Goal: Communication & Community: Share content

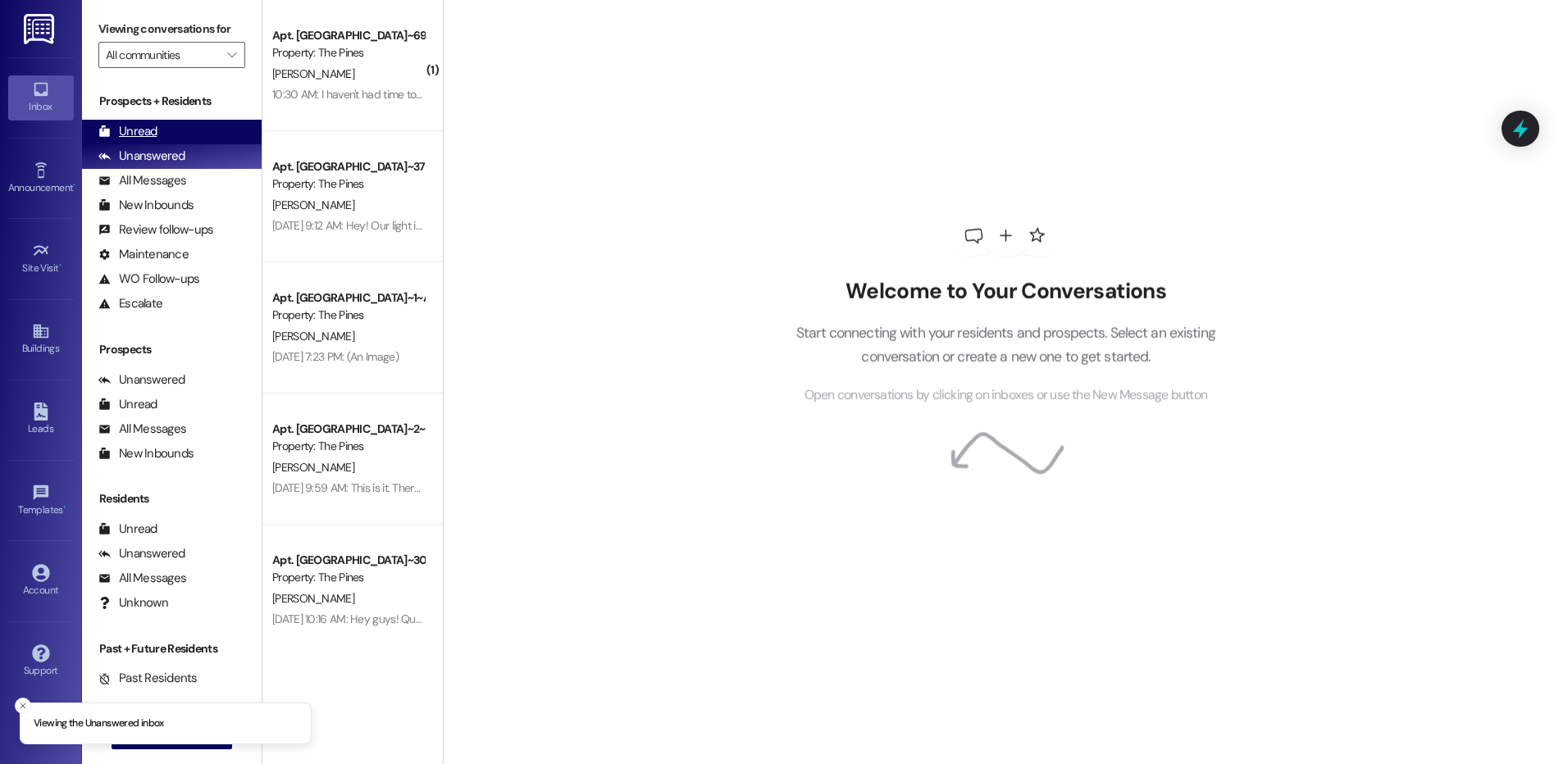
click at [171, 127] on div "Unread (0)" at bounding box center [171, 132] width 180 height 25
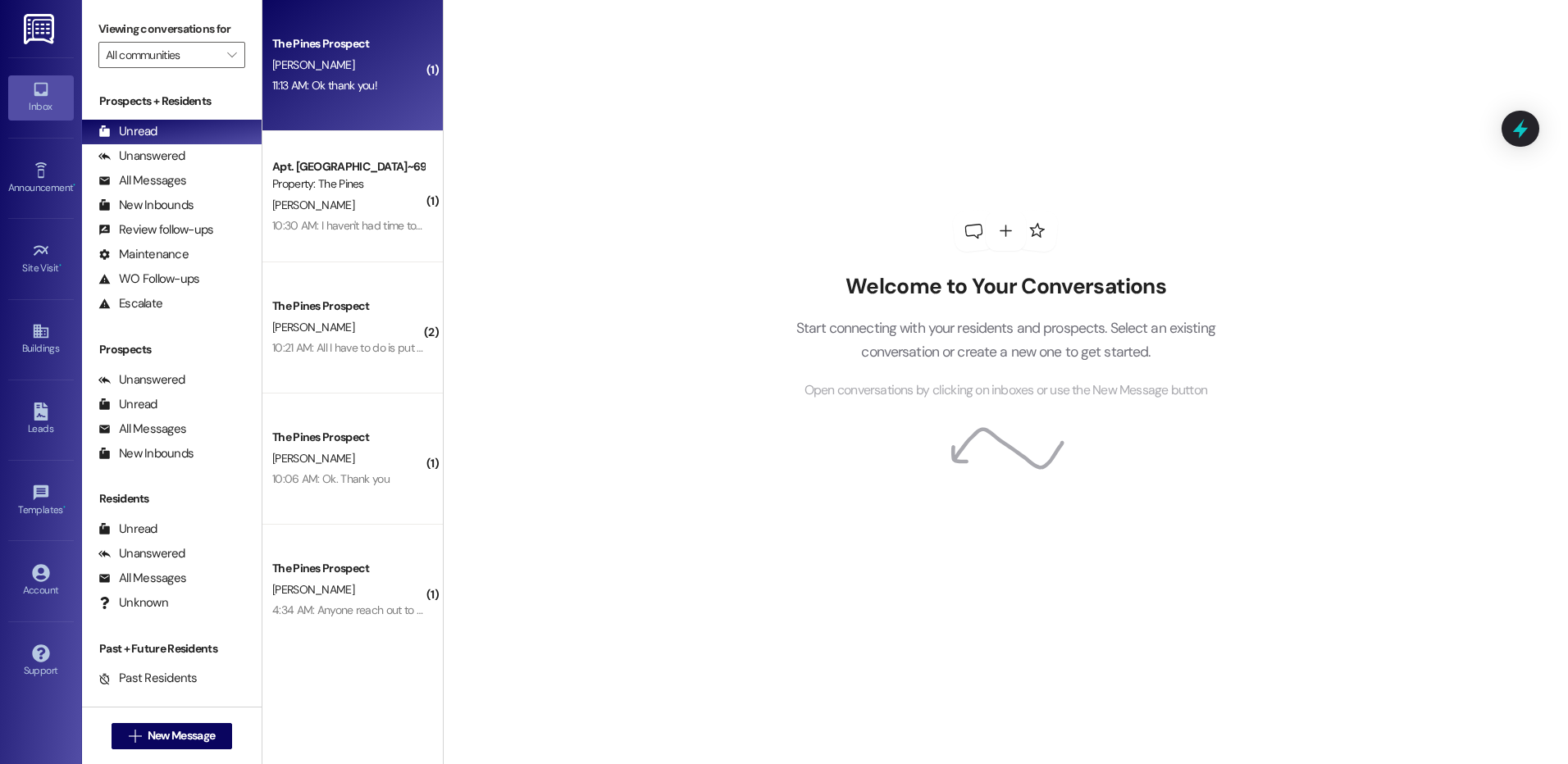
click at [361, 102] on div "The Pines Prospect L. Solorzano 11:13 AM: Ok thank you! 11:13 AM: Ok thank you!" at bounding box center [353, 66] width 181 height 132
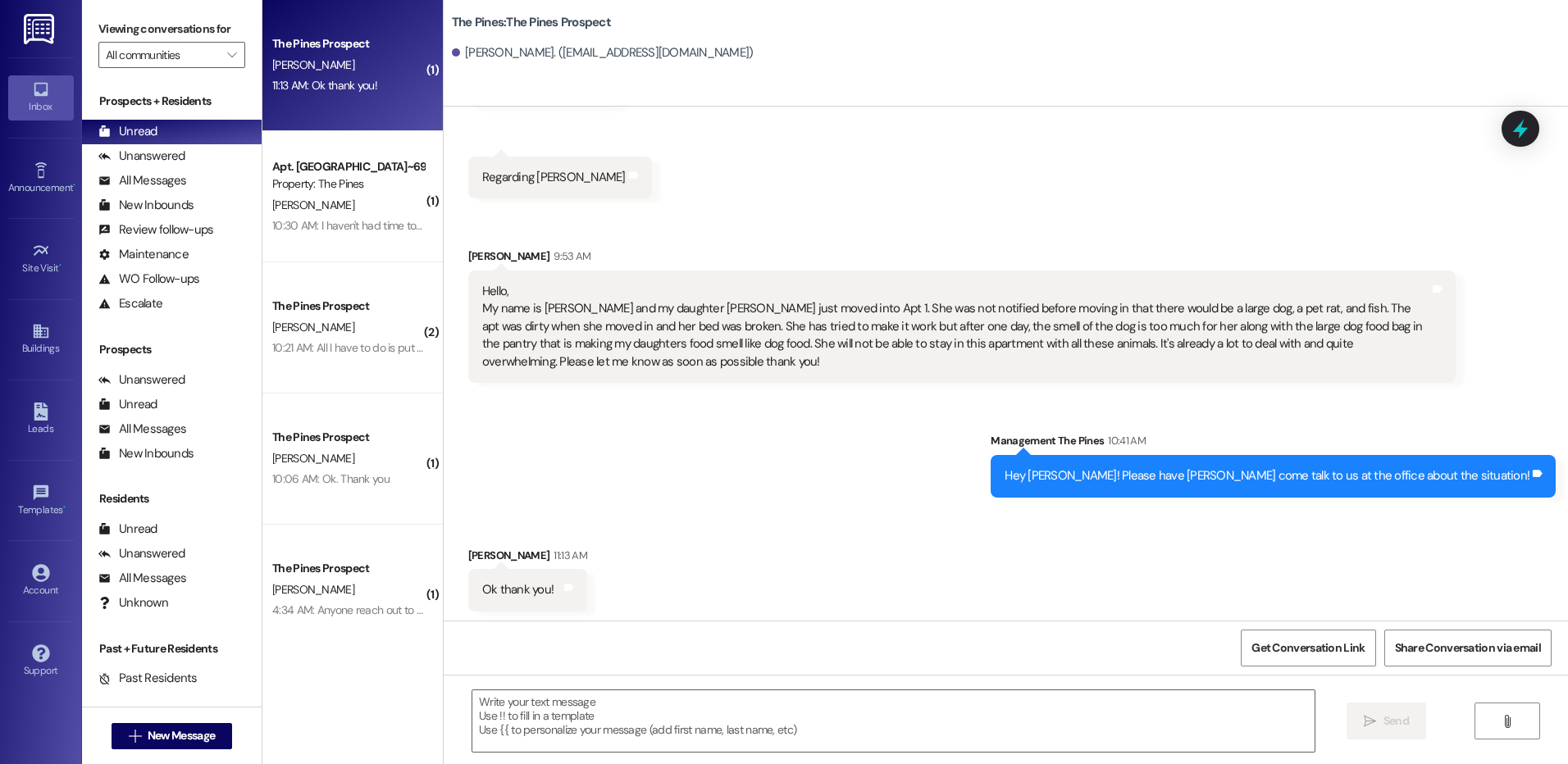
scroll to position [416, 0]
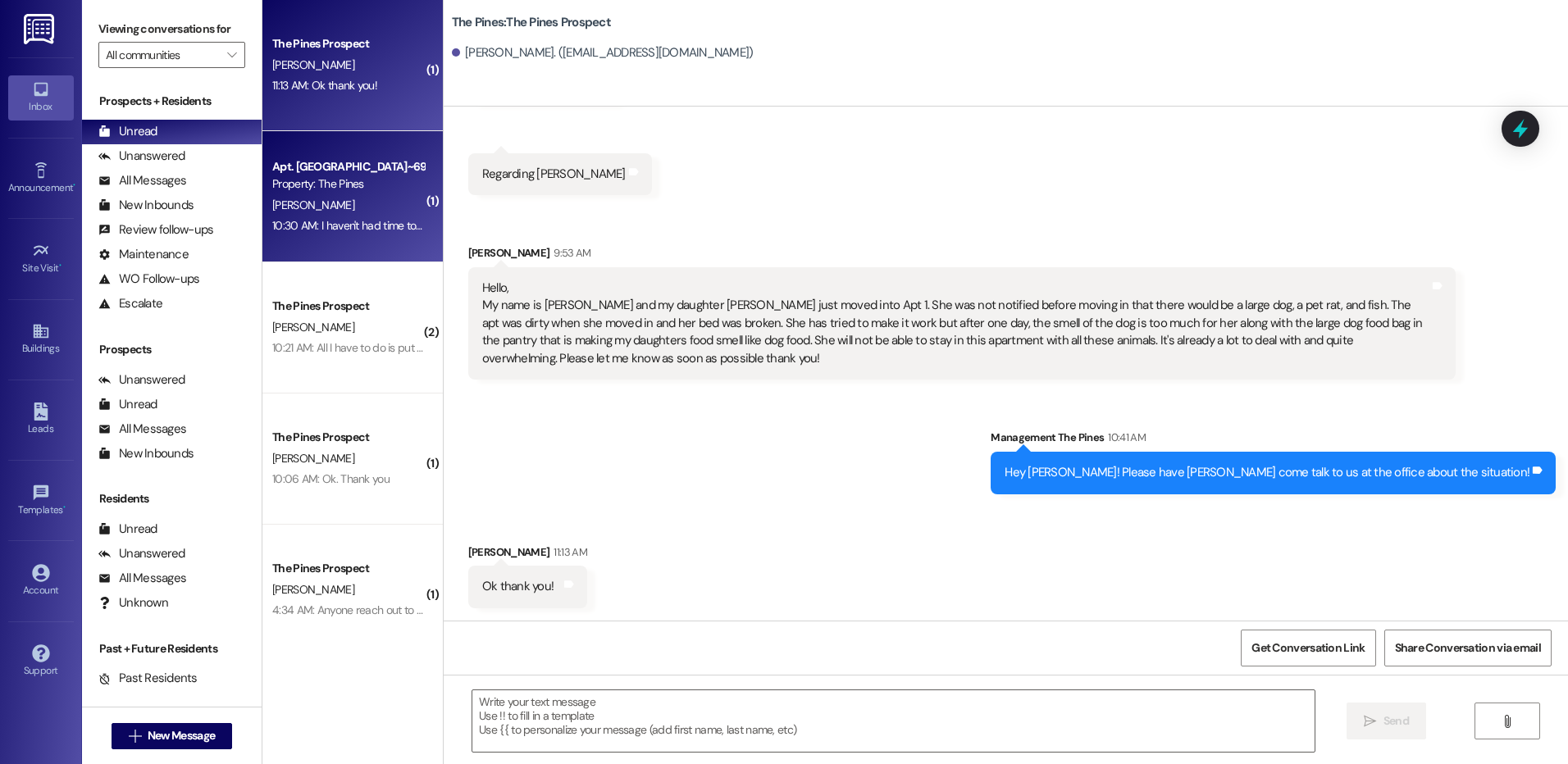
click at [355, 193] on div "Apt. South BLDG~69~D, 1 The Pines (Men's) South Property: The Pines" at bounding box center [349, 175] width 155 height 38
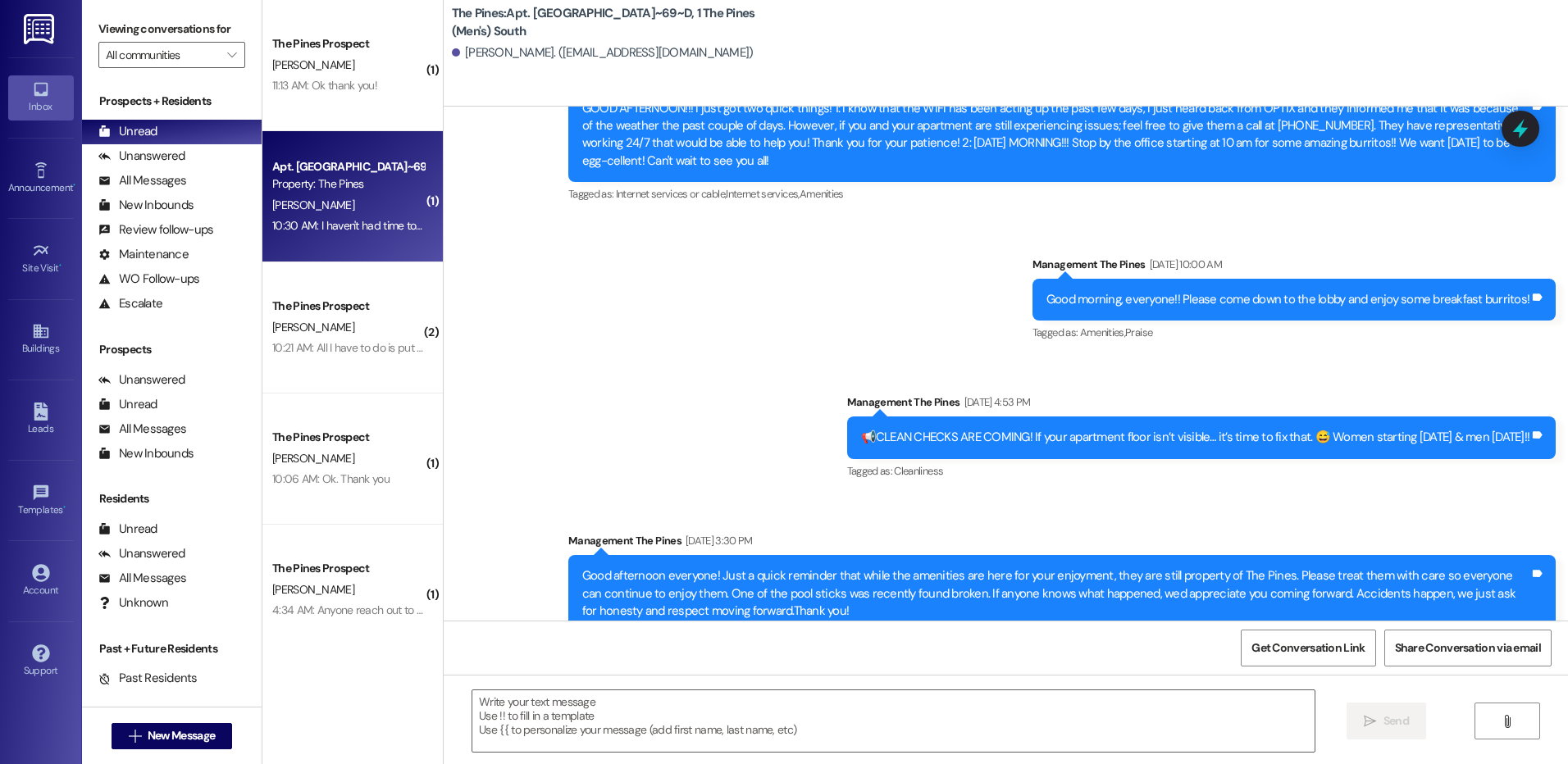
scroll to position [37364, 0]
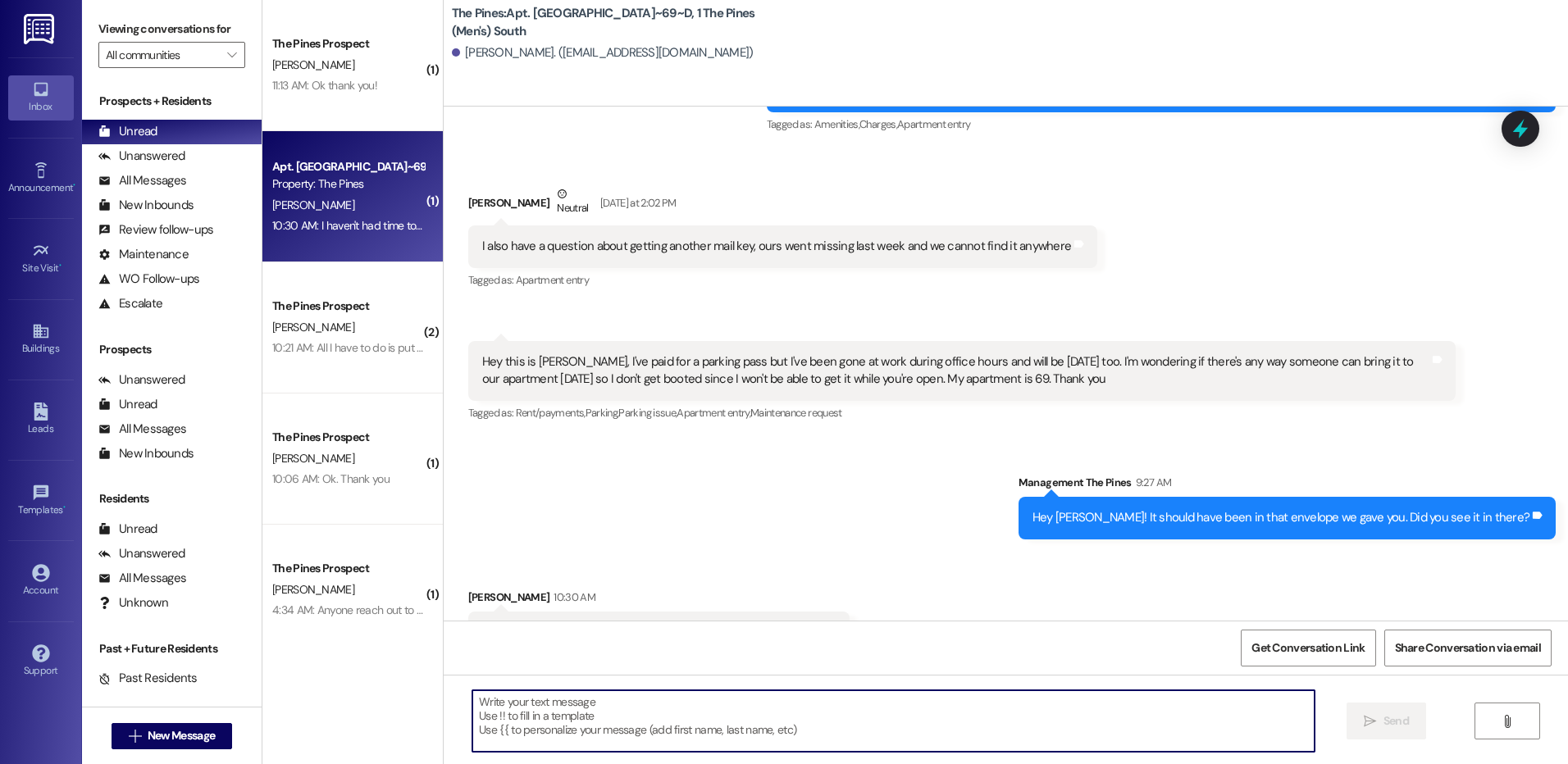
click at [767, 705] on textarea at bounding box center [893, 721] width 842 height 62
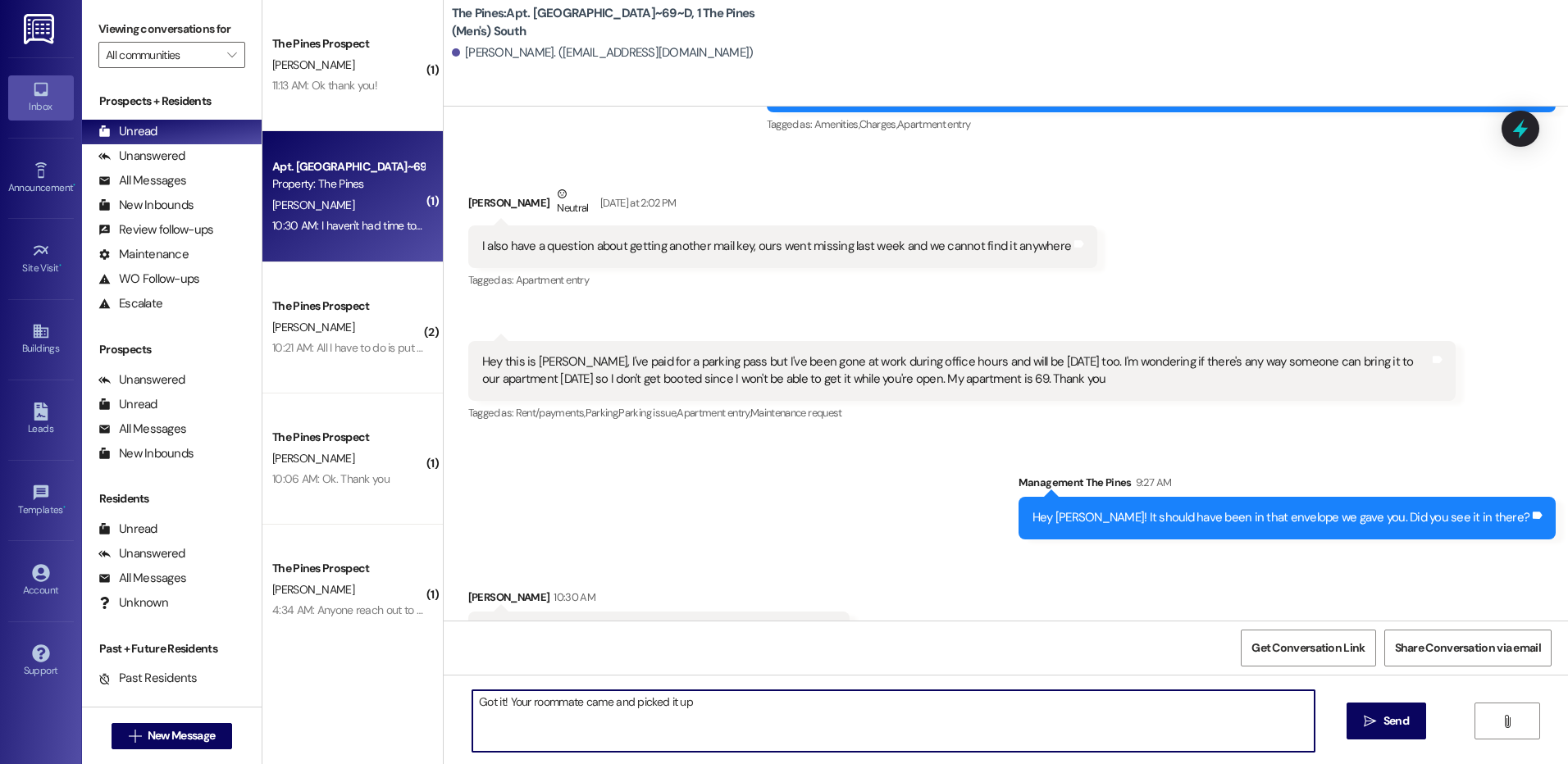
type textarea "Got it! Your roommate came and picked it up!"
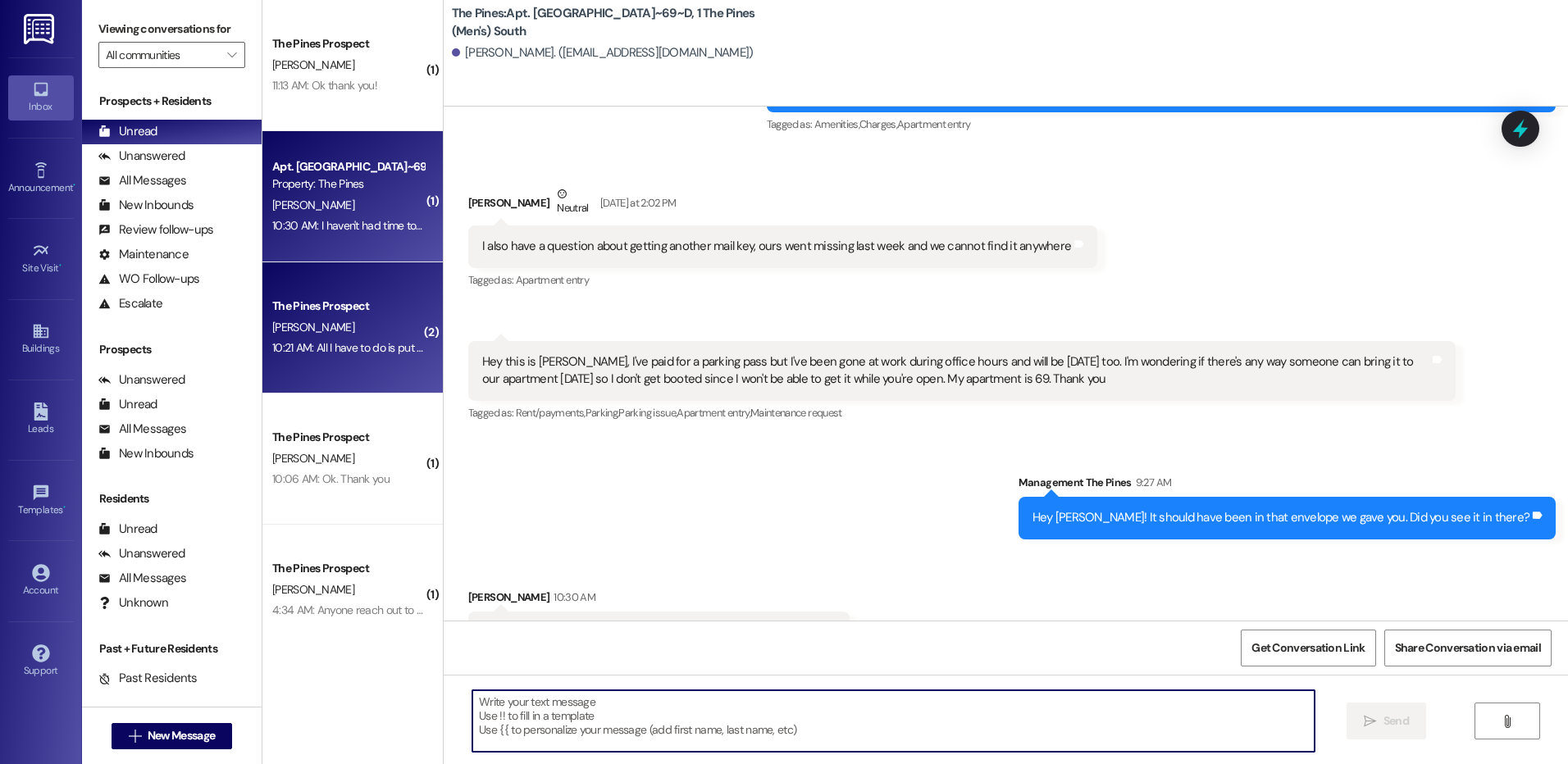
scroll to position [37364, 0]
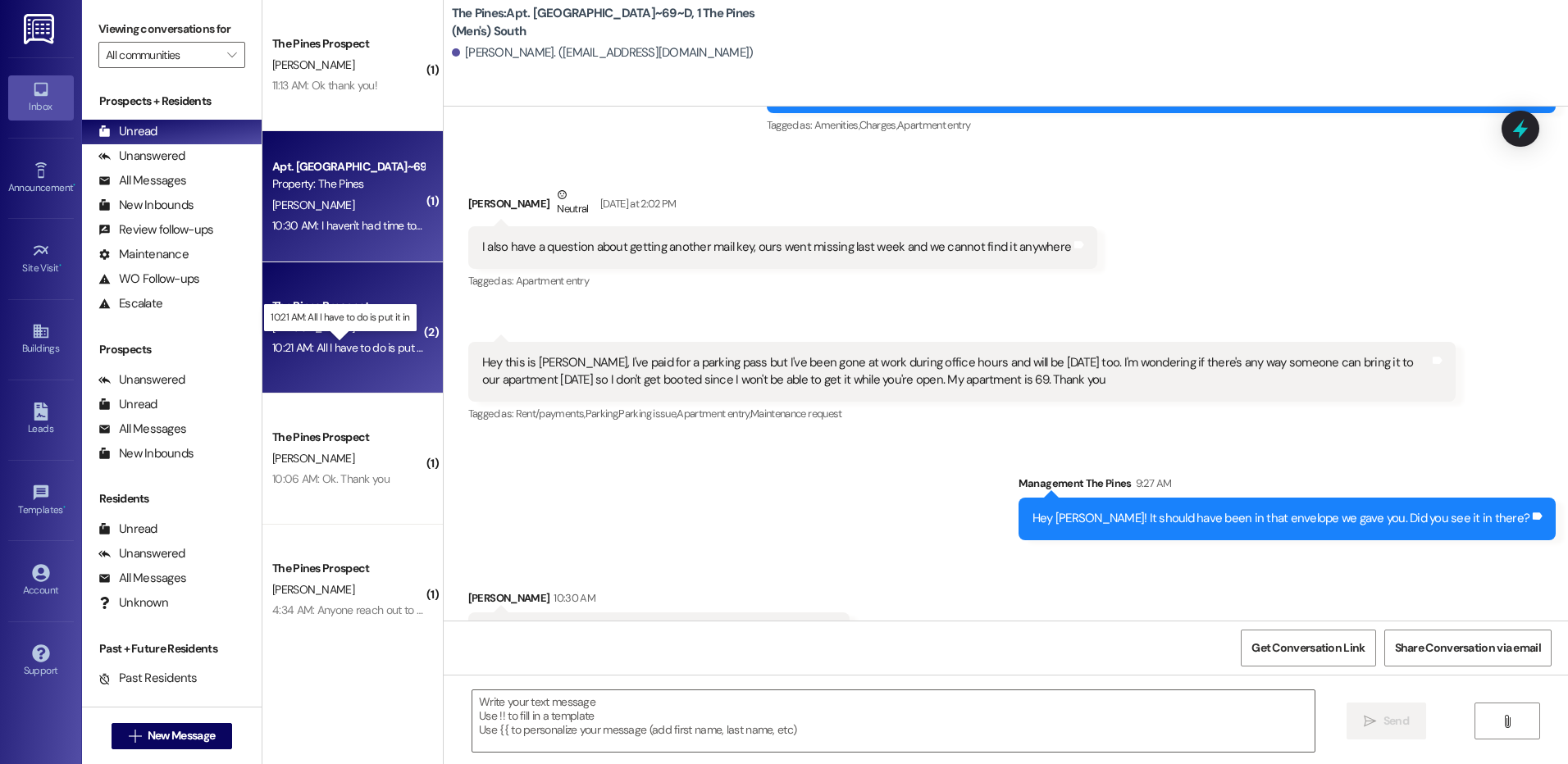
click at [327, 343] on div "10:21 AM: All I have to do is put it in 10:21 AM: All I have to do is put it in" at bounding box center [353, 348] width 161 height 15
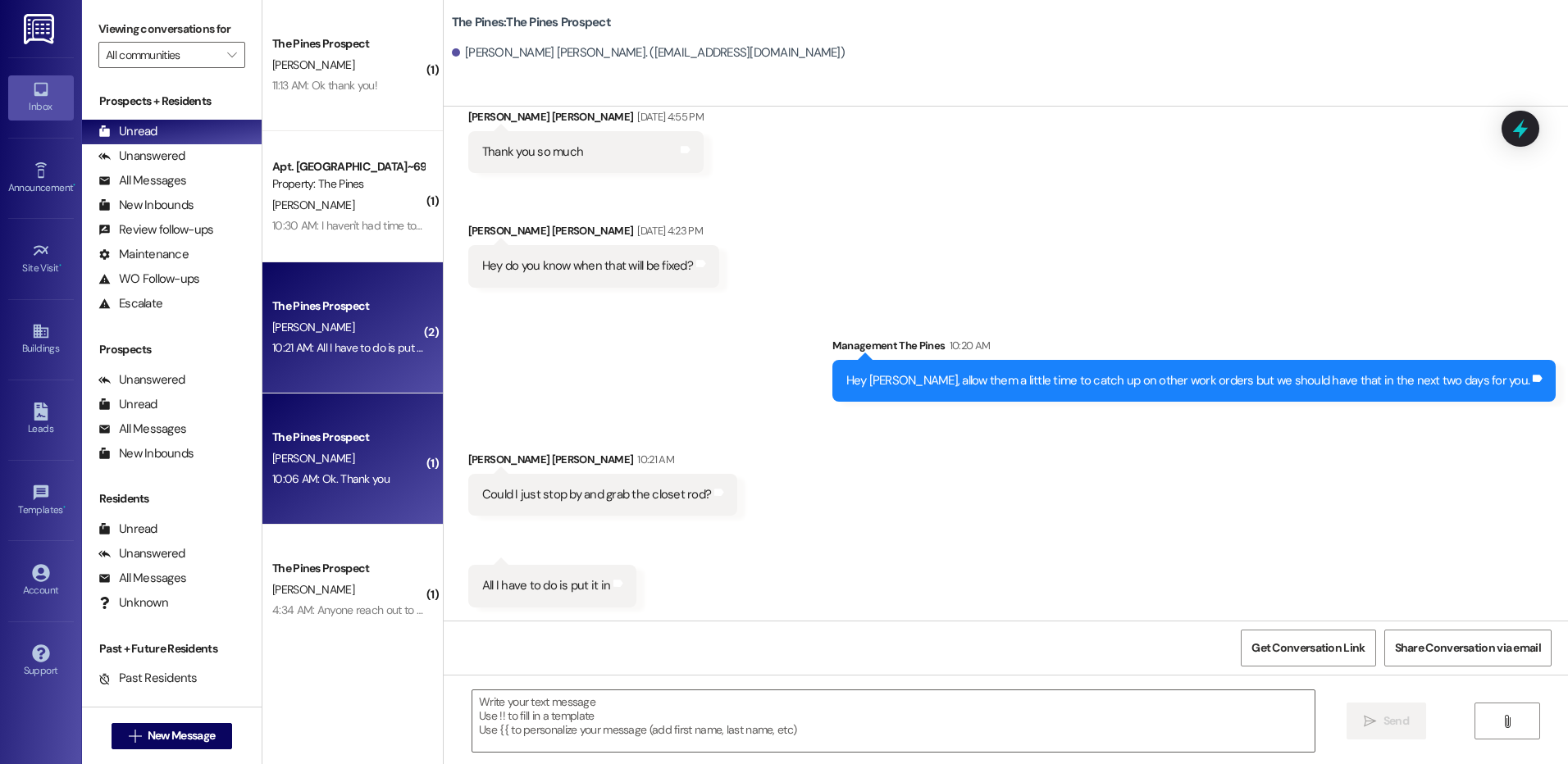
scroll to position [534, 0]
click at [340, 447] on div "The Pines Prospect" at bounding box center [349, 437] width 155 height 21
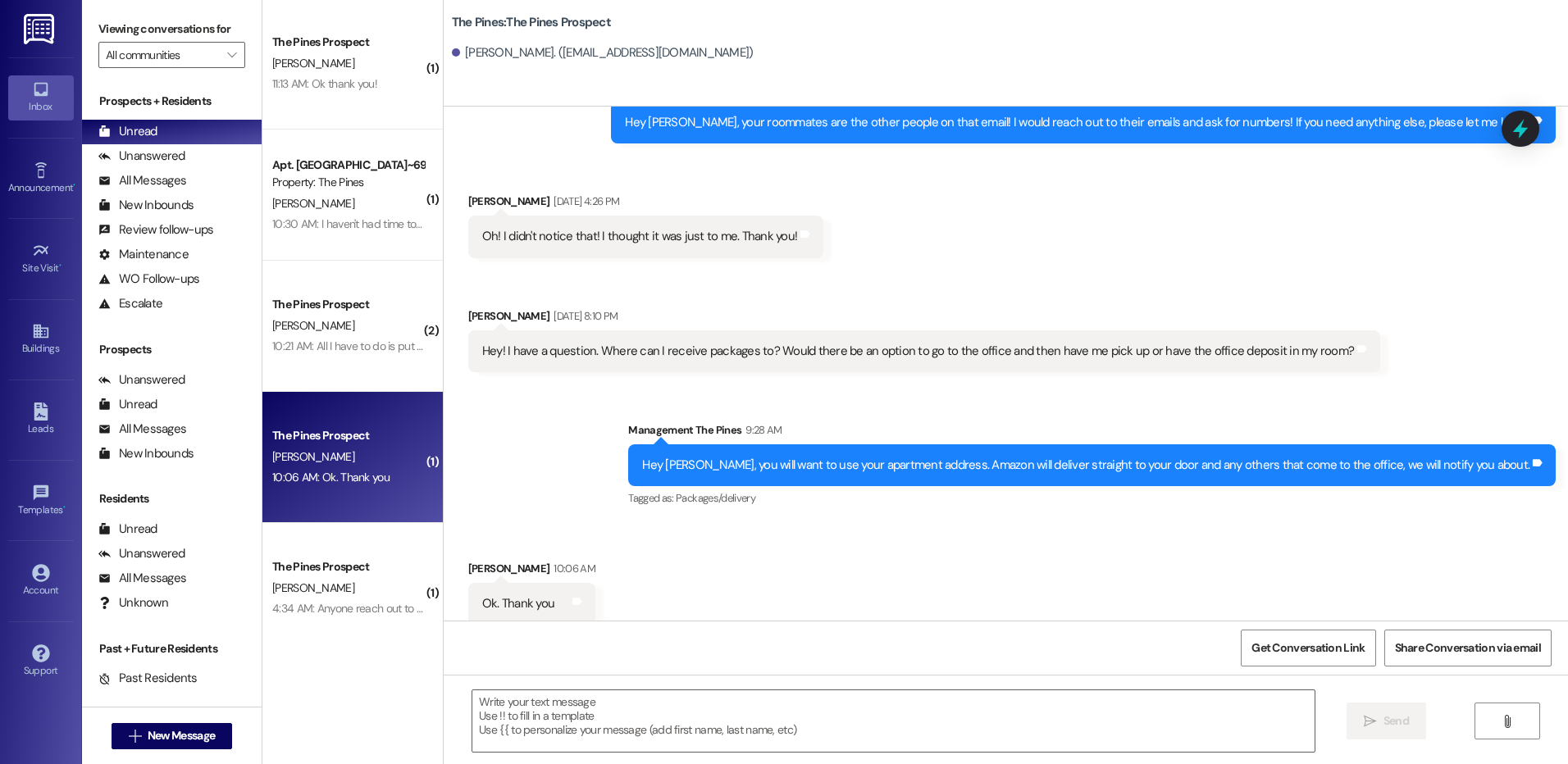
scroll to position [0, 0]
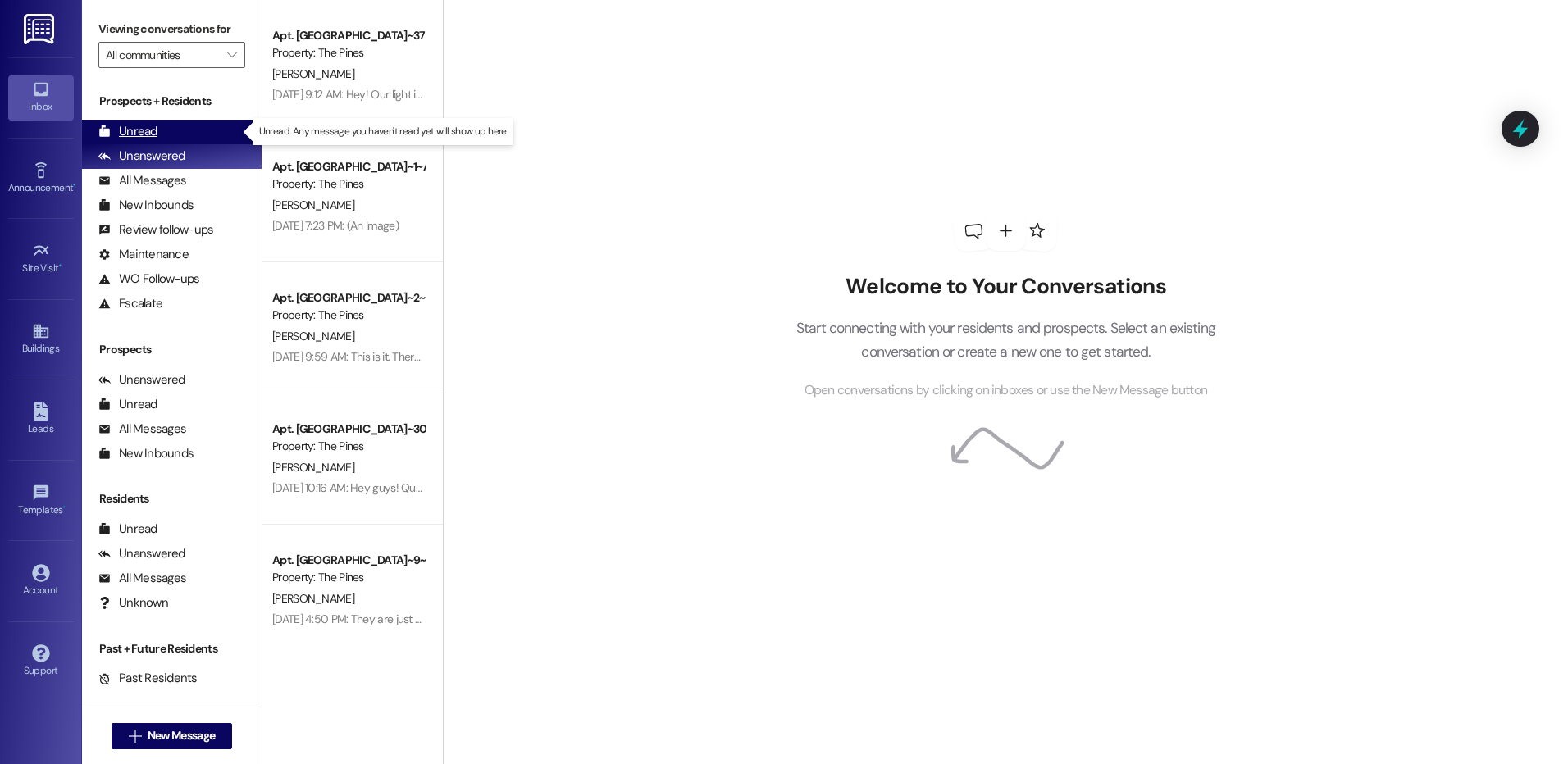
click at [141, 136] on div "Unread" at bounding box center [128, 132] width 59 height 18
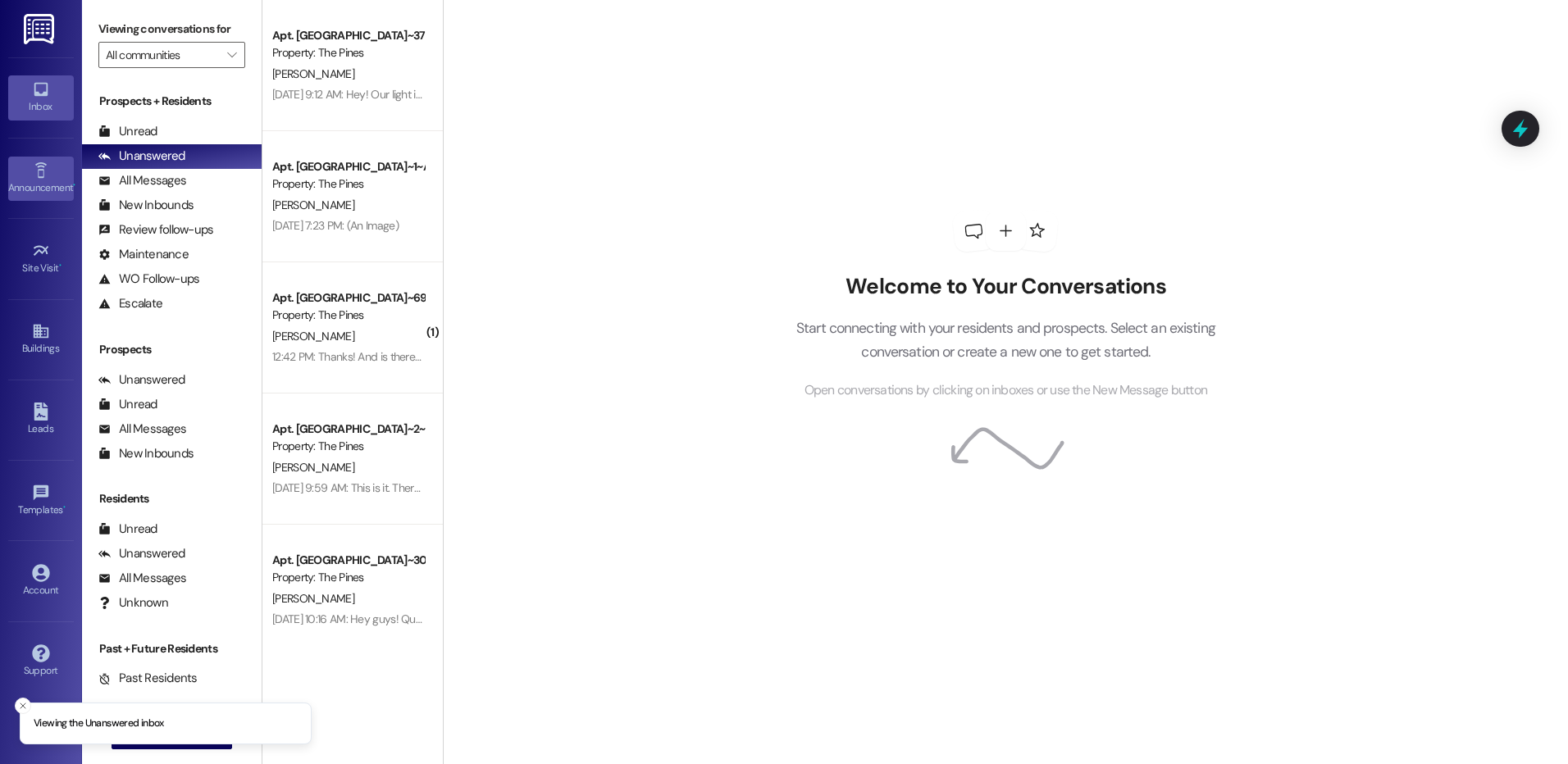
click at [37, 169] on icon at bounding box center [41, 170] width 18 height 18
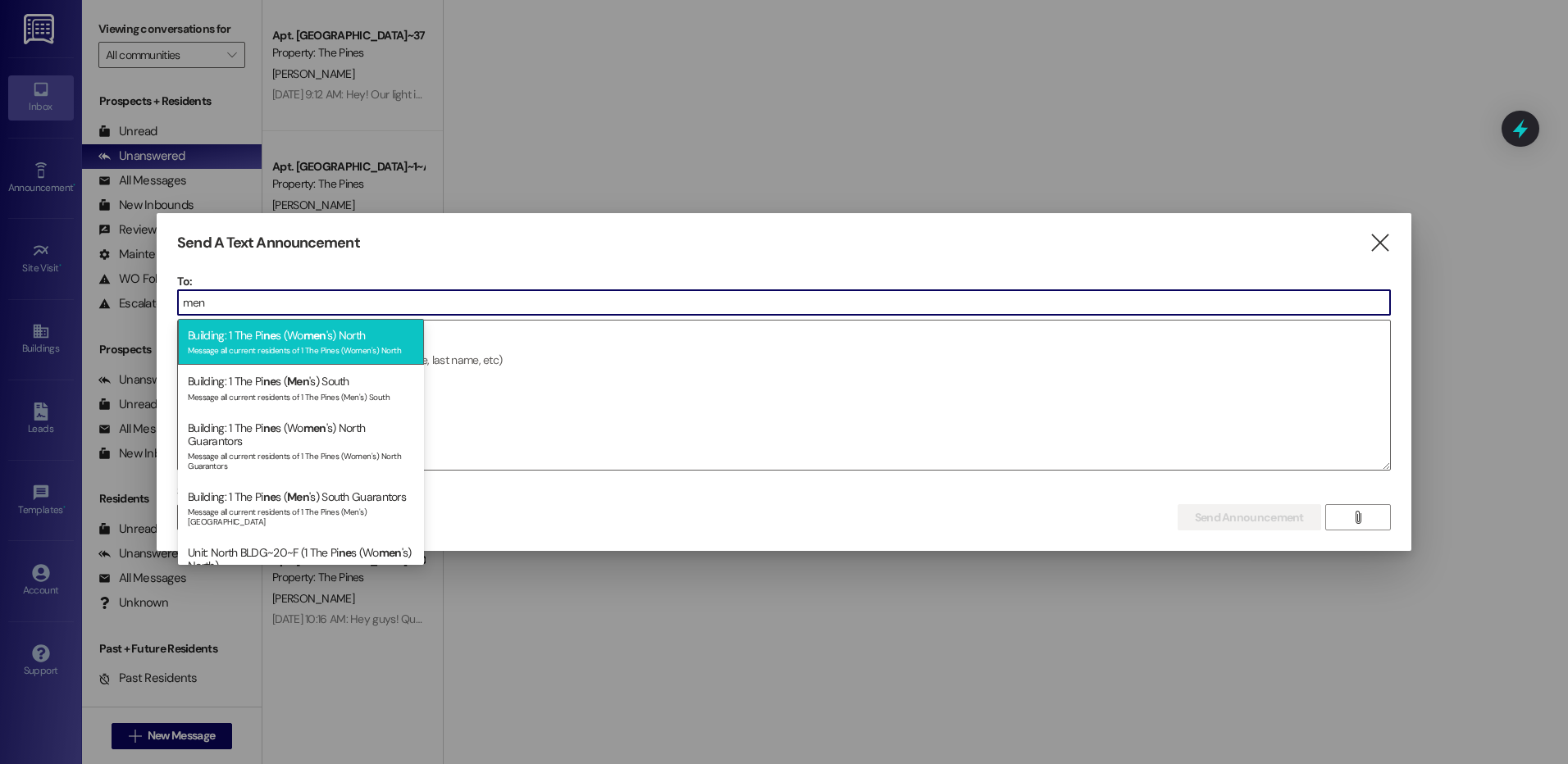
type input "men"
click at [332, 335] on div "Building: 1 The Pi ne s (Wo men 's) North Message all current residents of 1 Th…" at bounding box center [301, 343] width 246 height 47
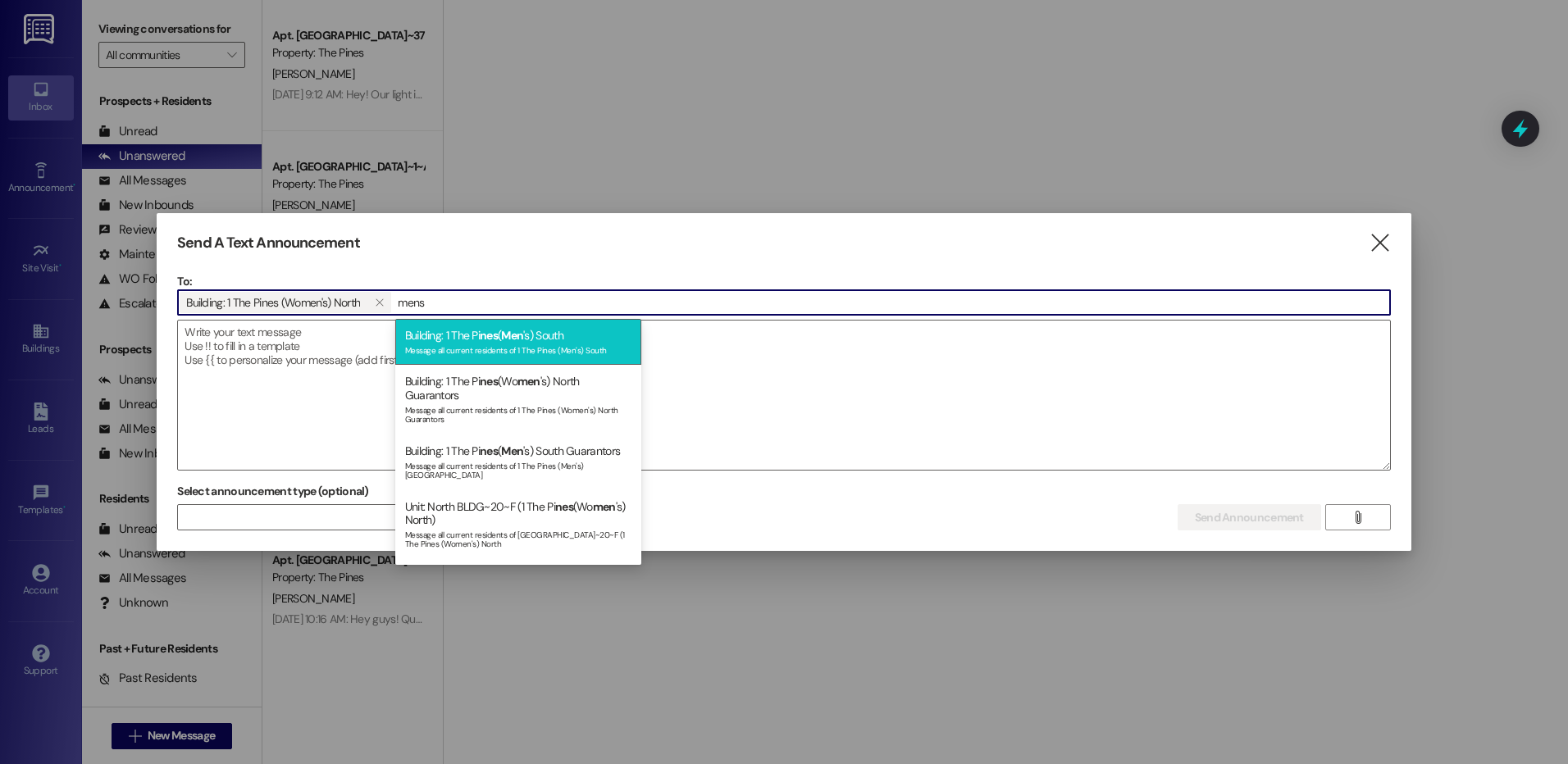
type input "mens"
click at [539, 347] on div "Message all current residents of 1 The Pines (Men's) South" at bounding box center [518, 349] width 226 height 14
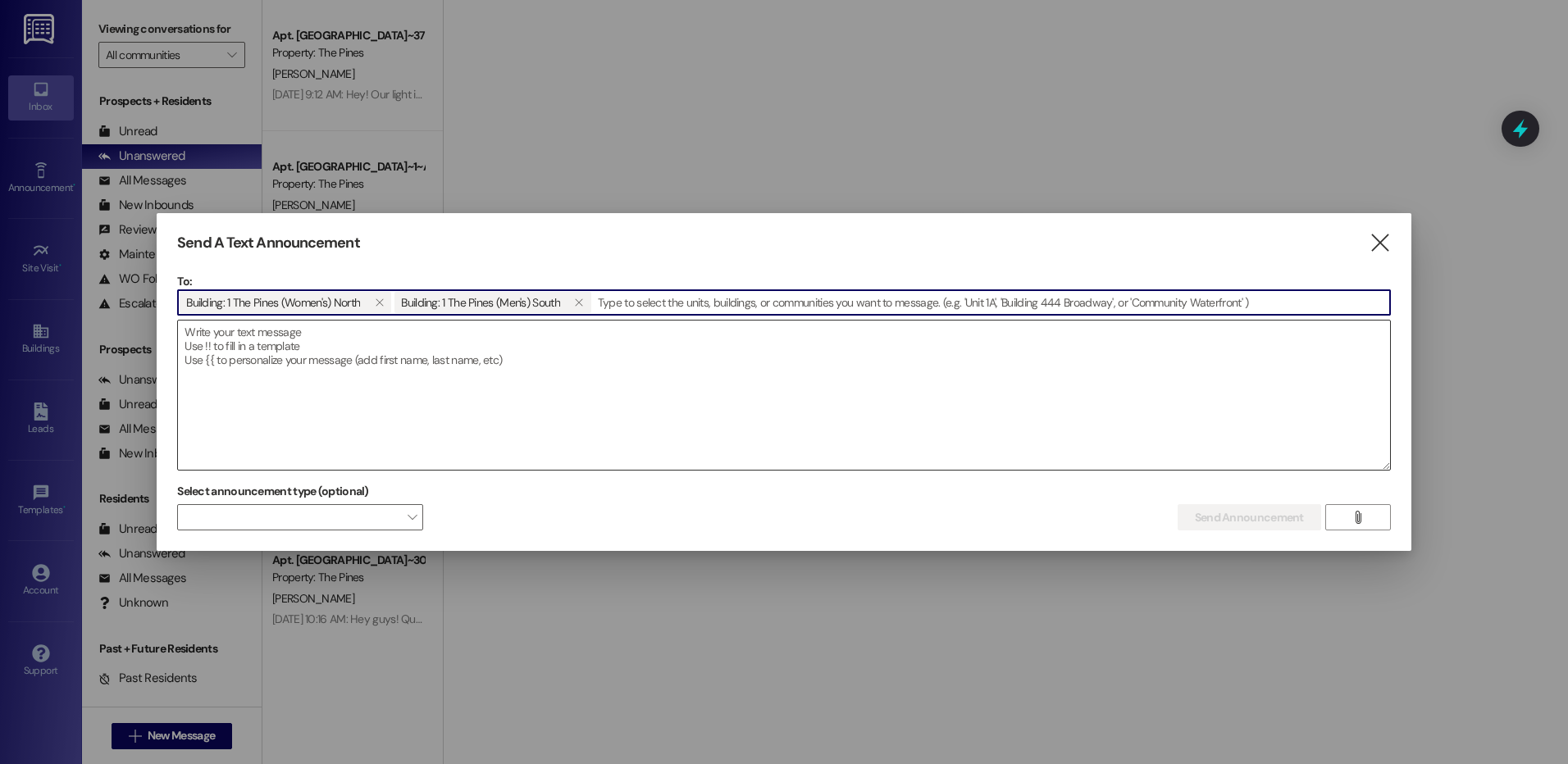
click at [411, 341] on textarea at bounding box center [784, 395] width 1212 height 149
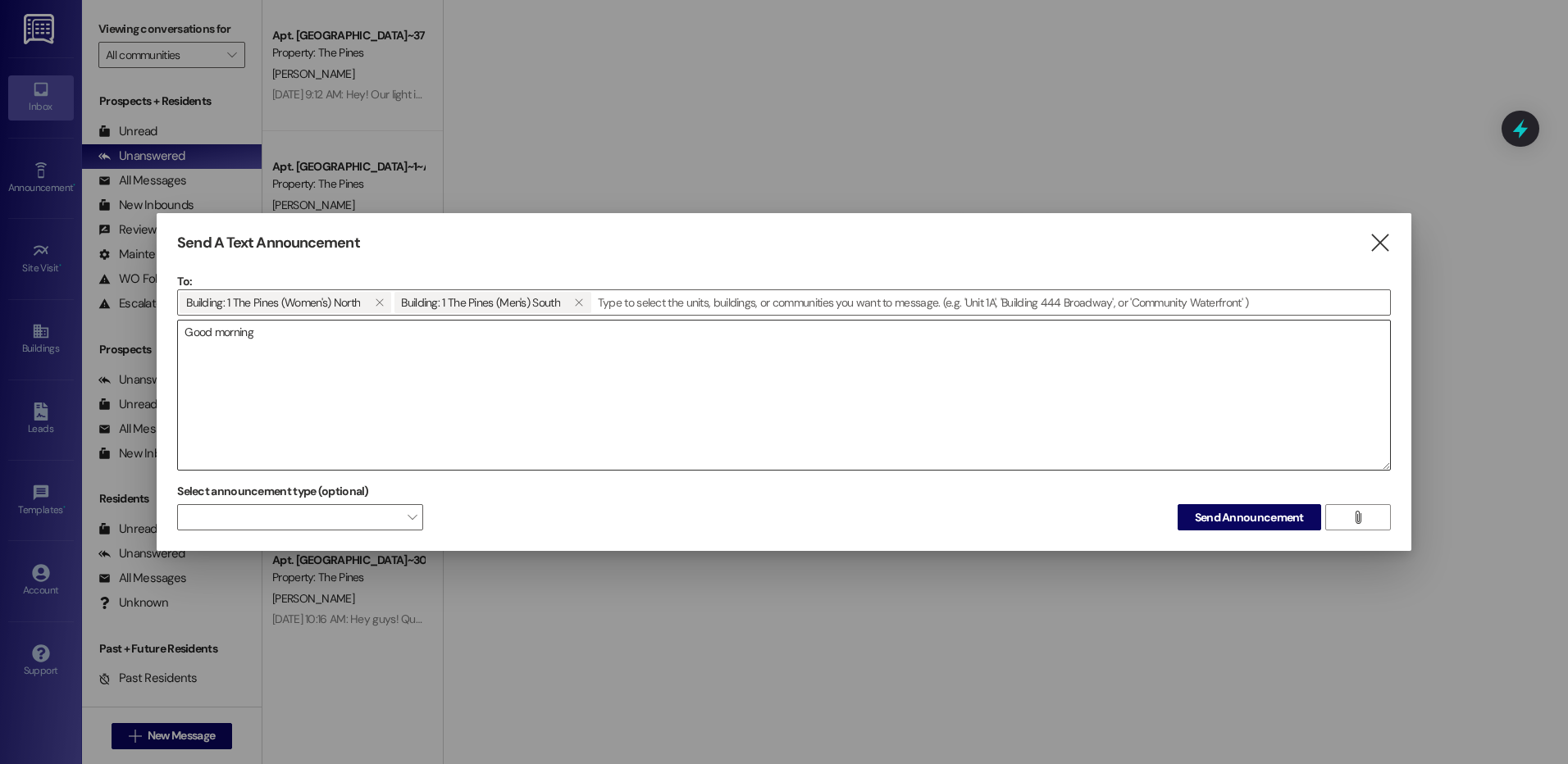
click at [395, 368] on textarea "Good morning" at bounding box center [784, 395] width 1212 height 149
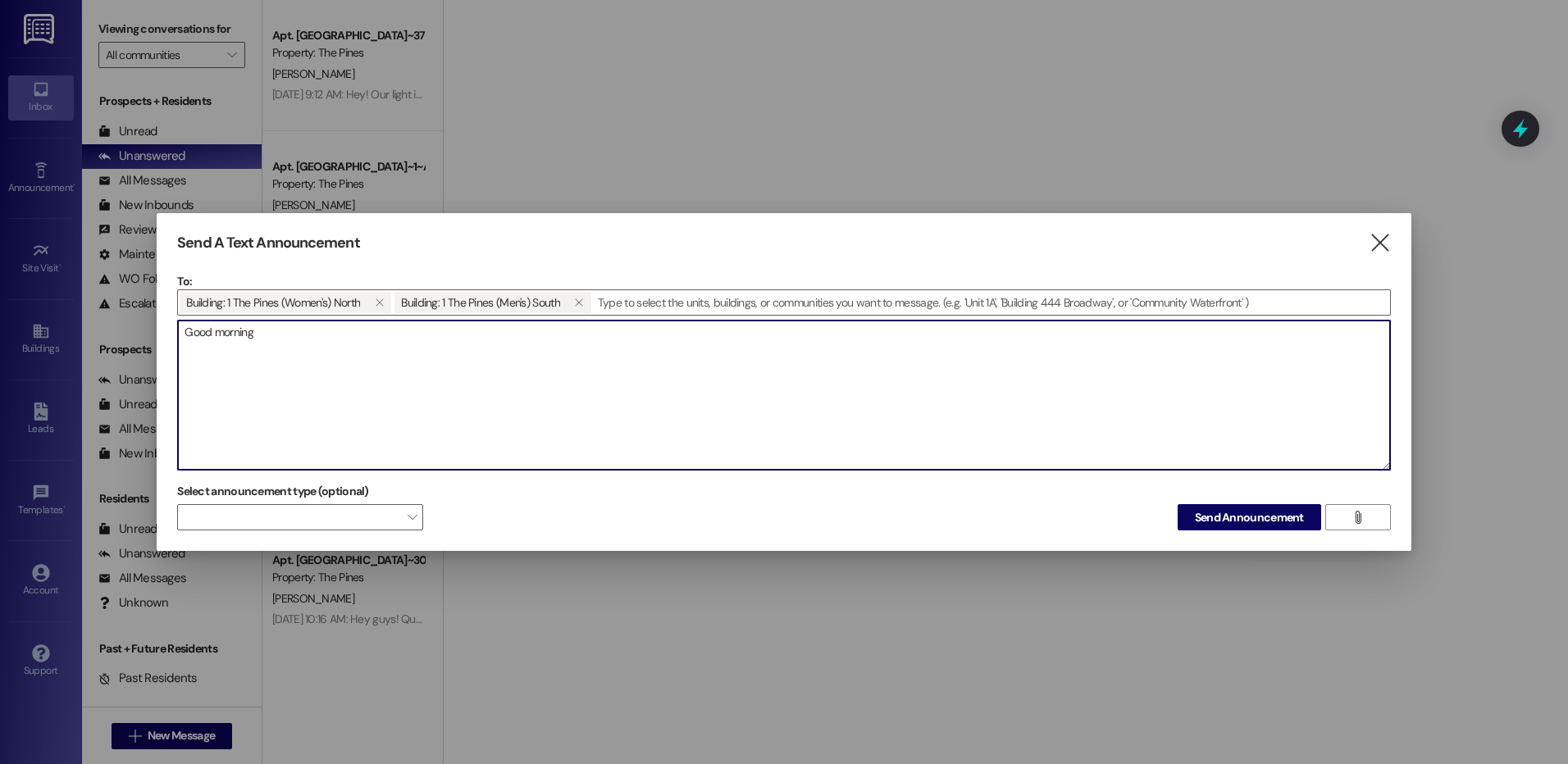
click at [370, 338] on textarea "Good morning" at bounding box center [784, 395] width 1212 height 149
click at [828, 337] on textarea "Good morning! We have someone here to remove the dumpster but there is a Toyota…" at bounding box center [784, 395] width 1212 height 149
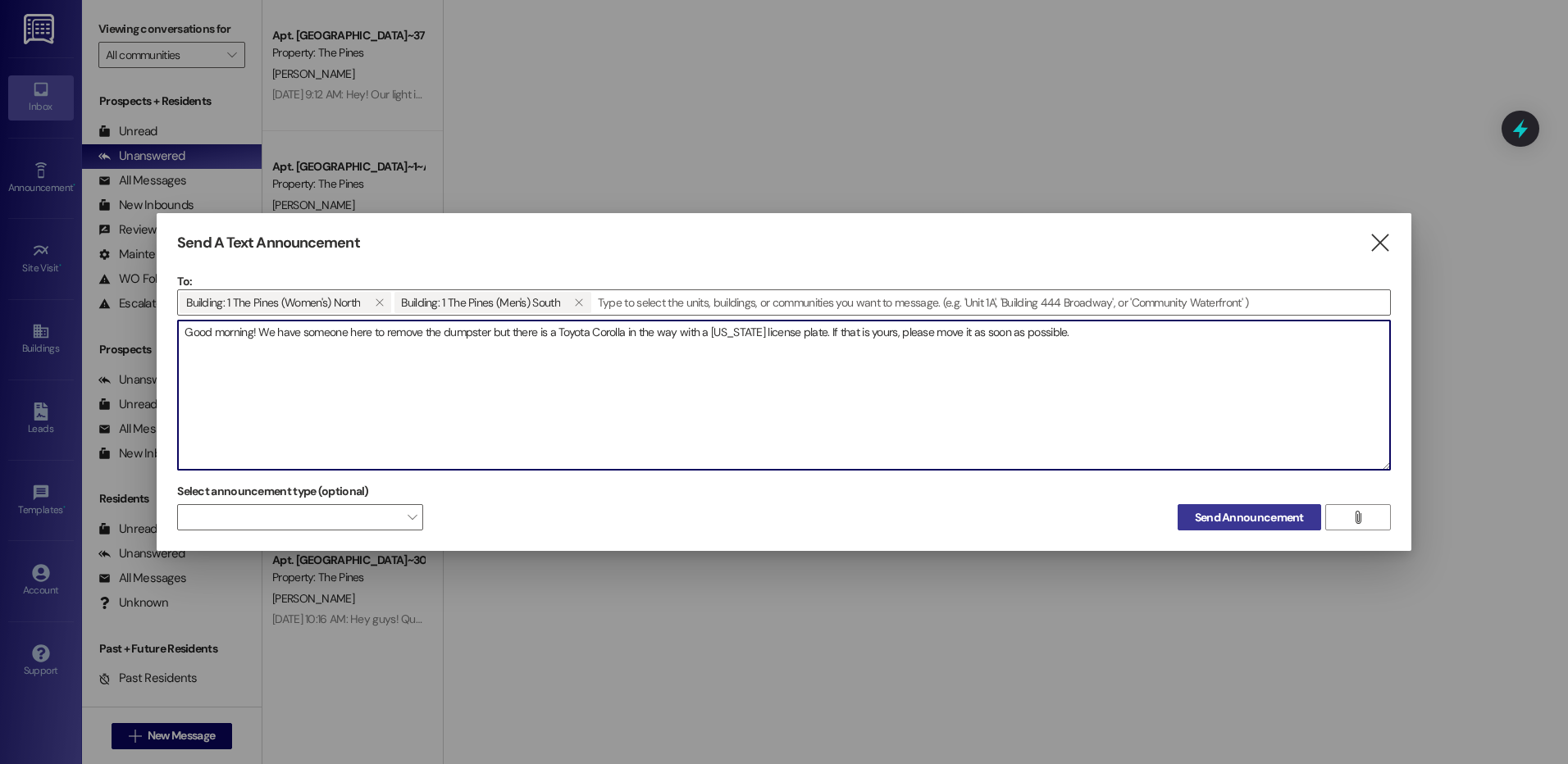
type textarea "Good morning! We have someone here to remove the dumpster but there is a Toyota…"
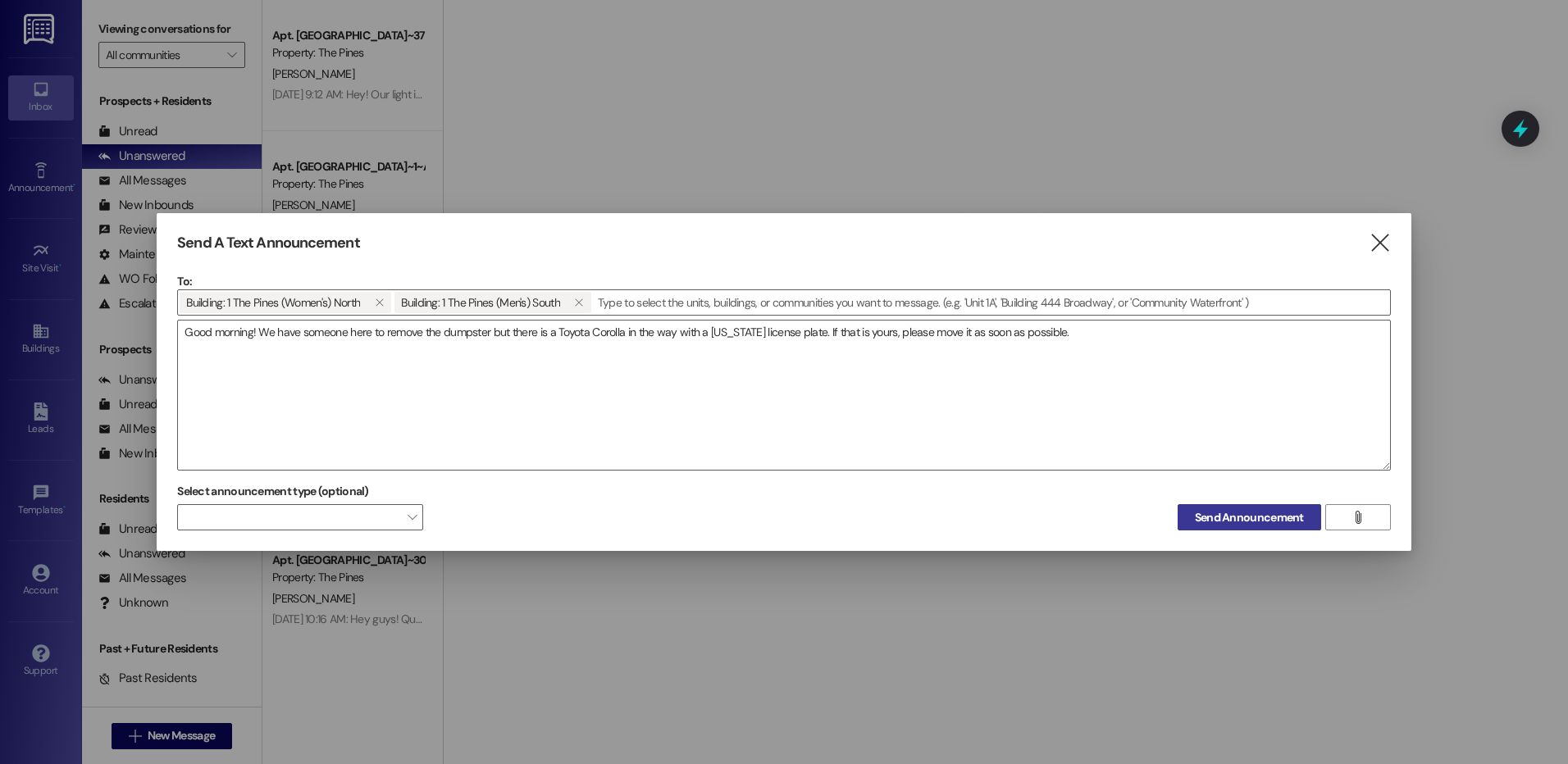
click at [1226, 524] on span "Send Announcement" at bounding box center [1250, 518] width 109 height 18
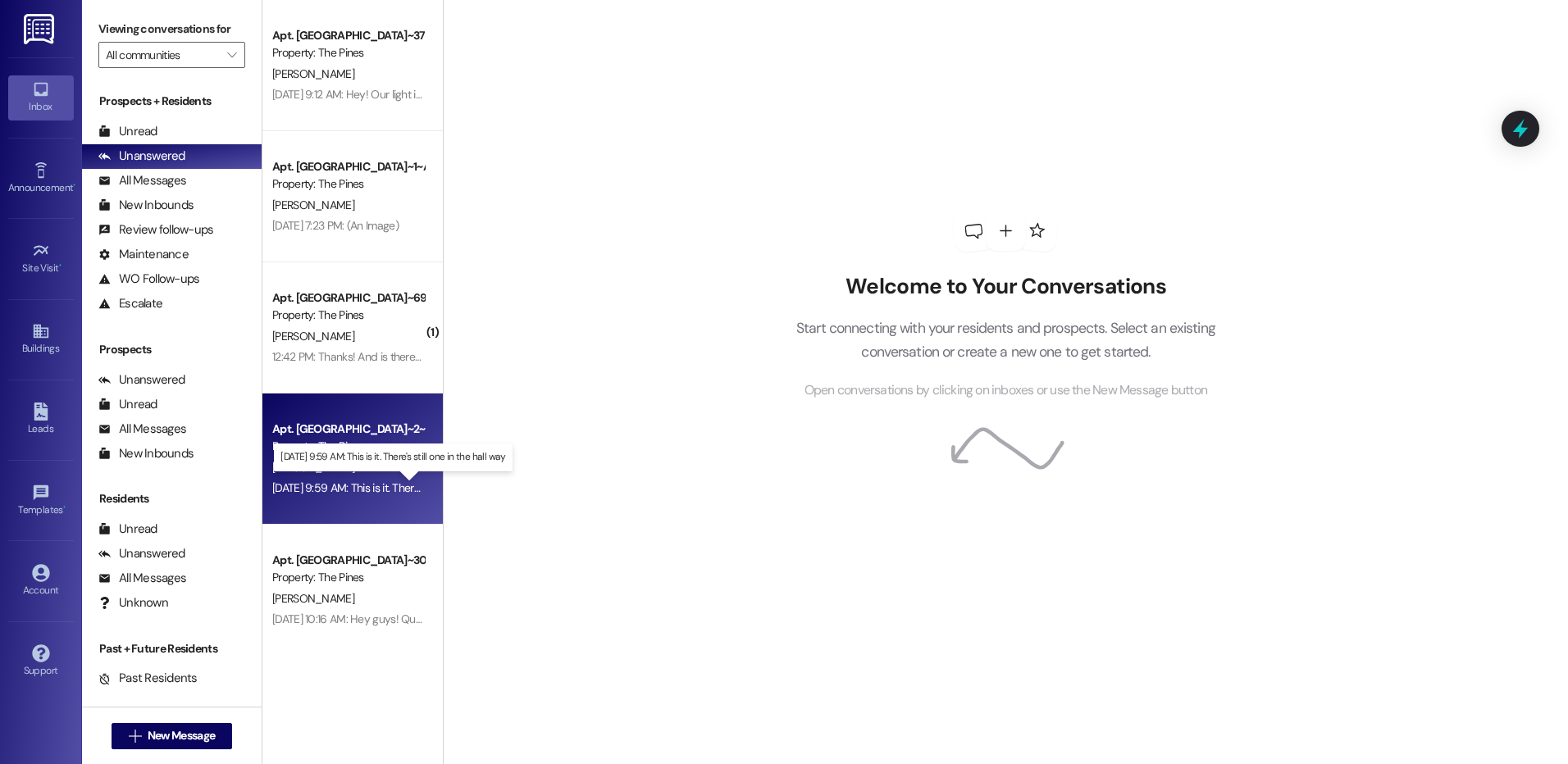
click at [361, 490] on div "[DATE] 9:59 AM: This is it. There's still one in the hall way [DATE] 9:59 AM: T…" at bounding box center [403, 487] width 261 height 15
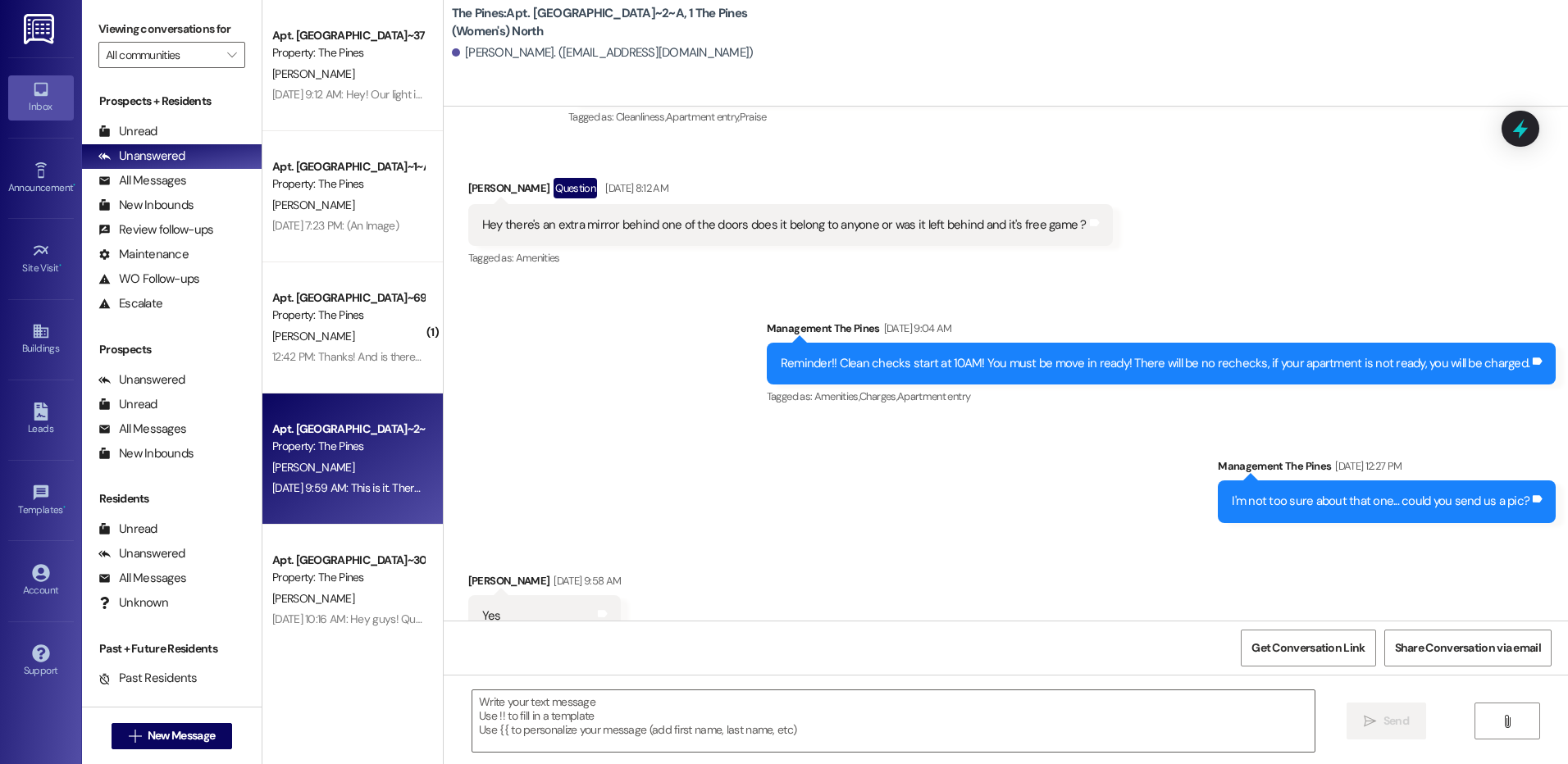
scroll to position [36150, 0]
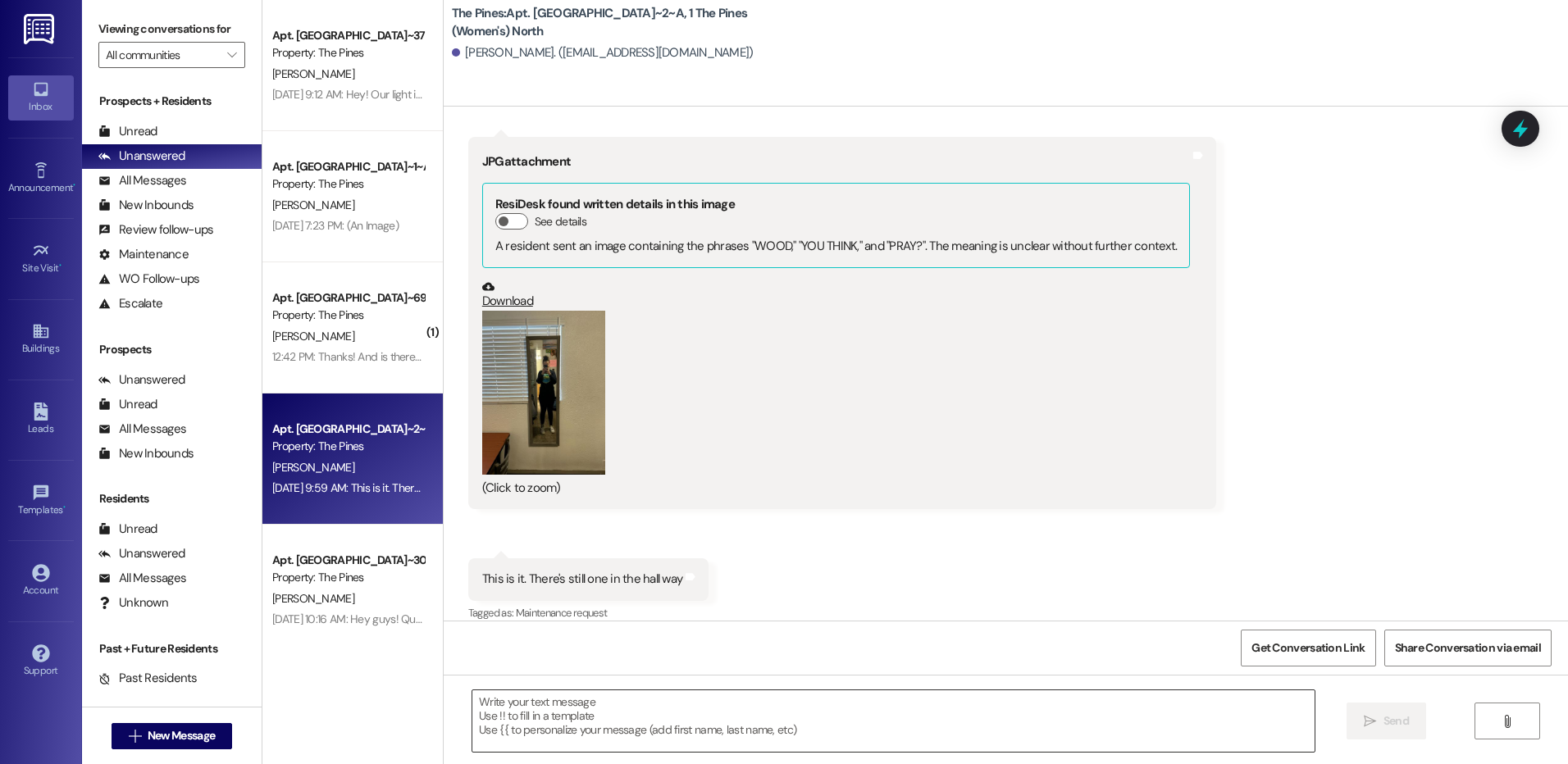
click at [583, 729] on textarea at bounding box center [893, 721] width 842 height 62
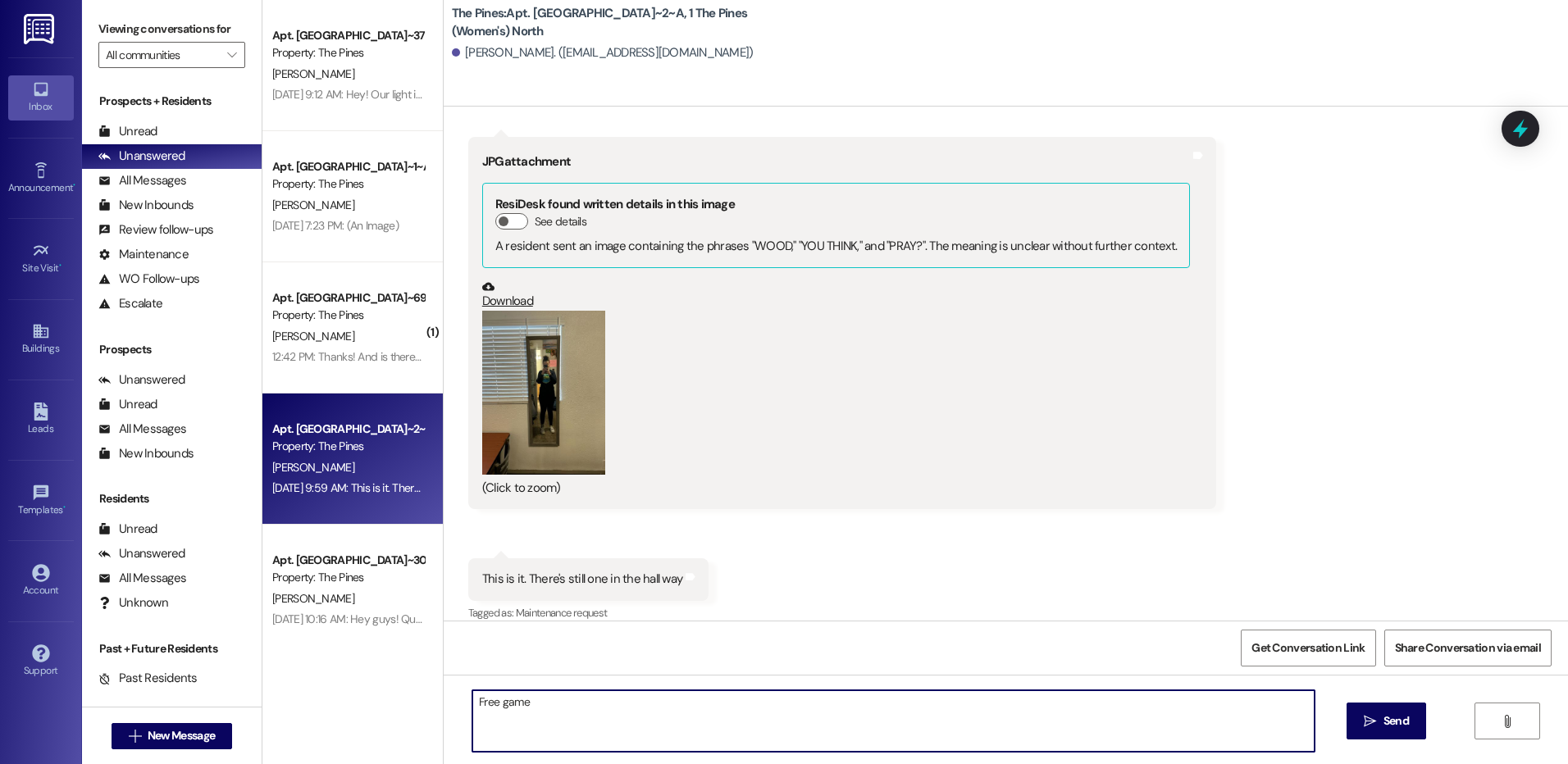
type textarea "Free game!"
